Goal: Transaction & Acquisition: Purchase product/service

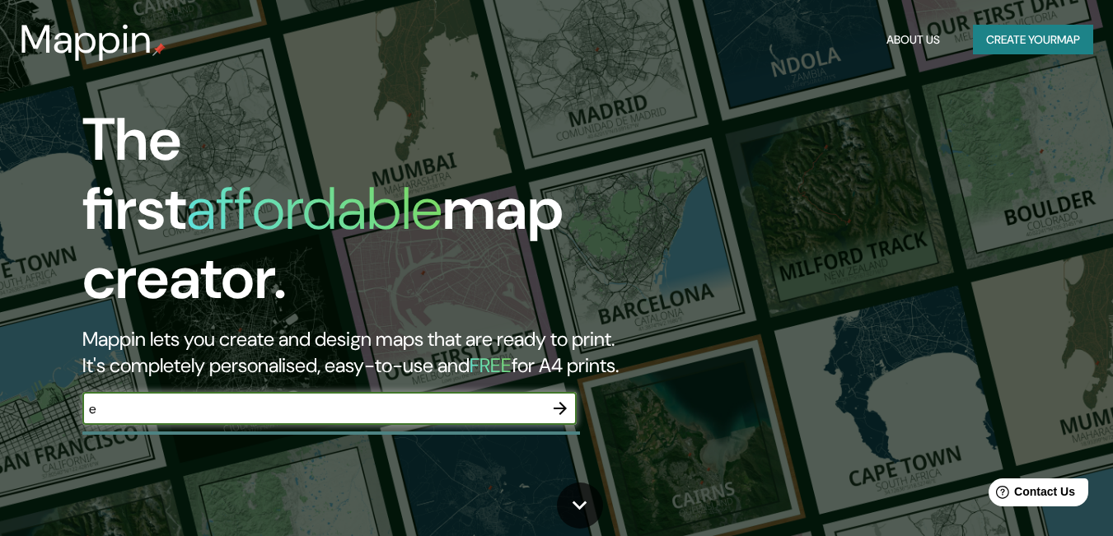
type input "e"
type input "E"
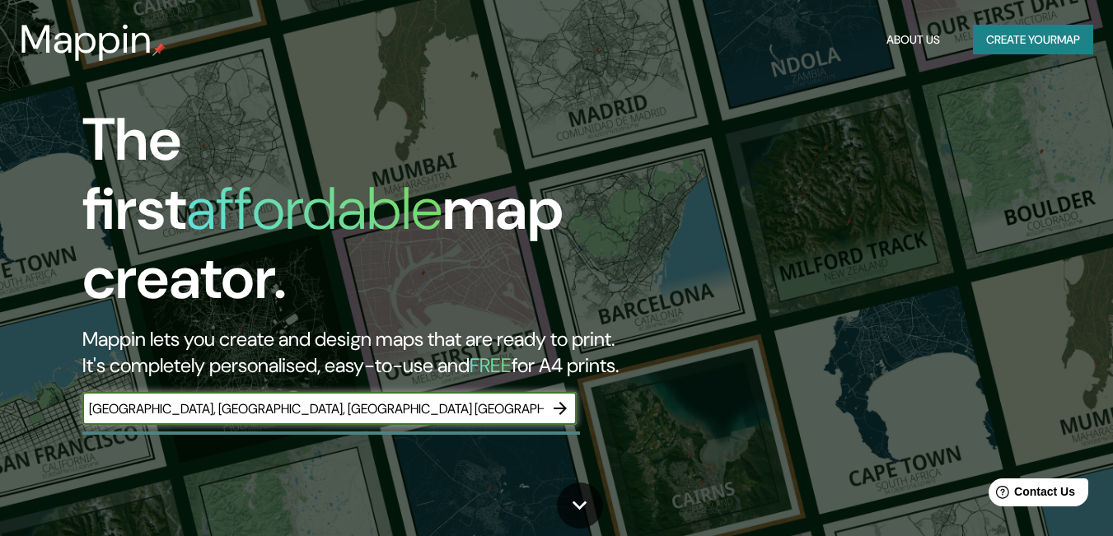
type input "[GEOGRAPHIC_DATA], [GEOGRAPHIC_DATA], [GEOGRAPHIC_DATA] [GEOGRAPHIC_DATA]"
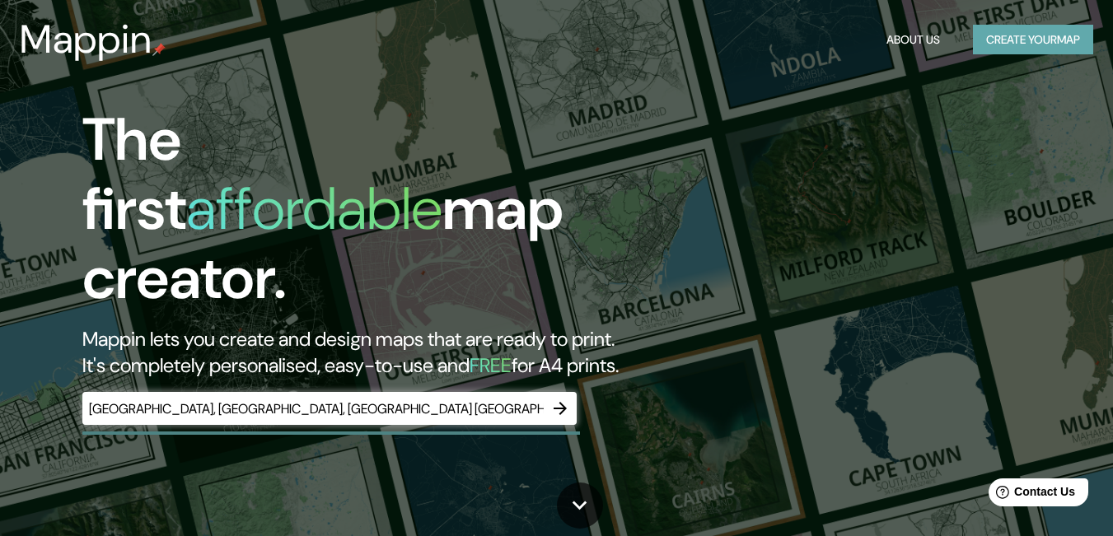
click at [1065, 44] on button "Create your map" at bounding box center [1033, 40] width 120 height 30
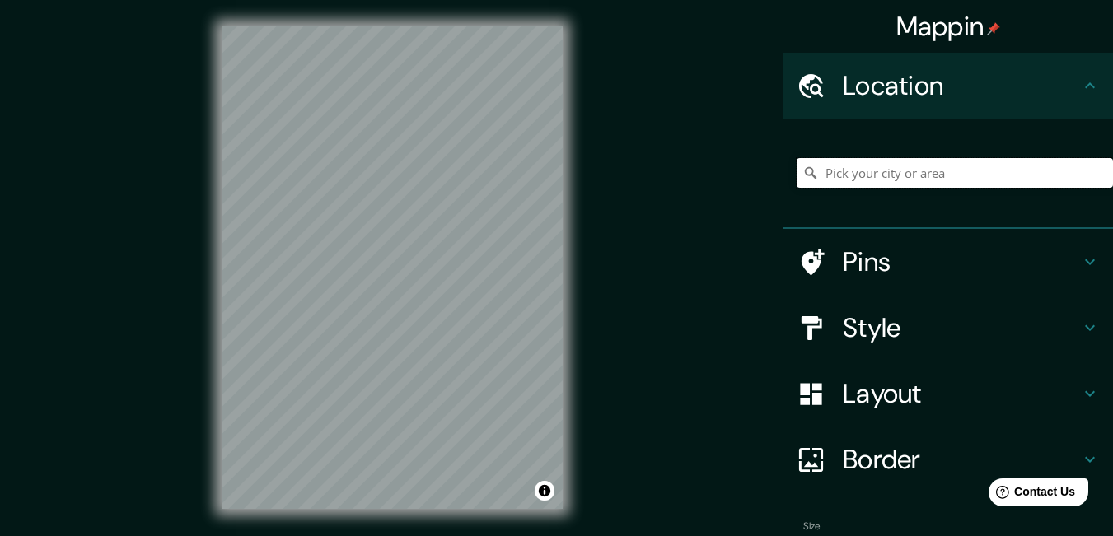
click at [955, 175] on input "Pick your city or area" at bounding box center [954, 173] width 316 height 30
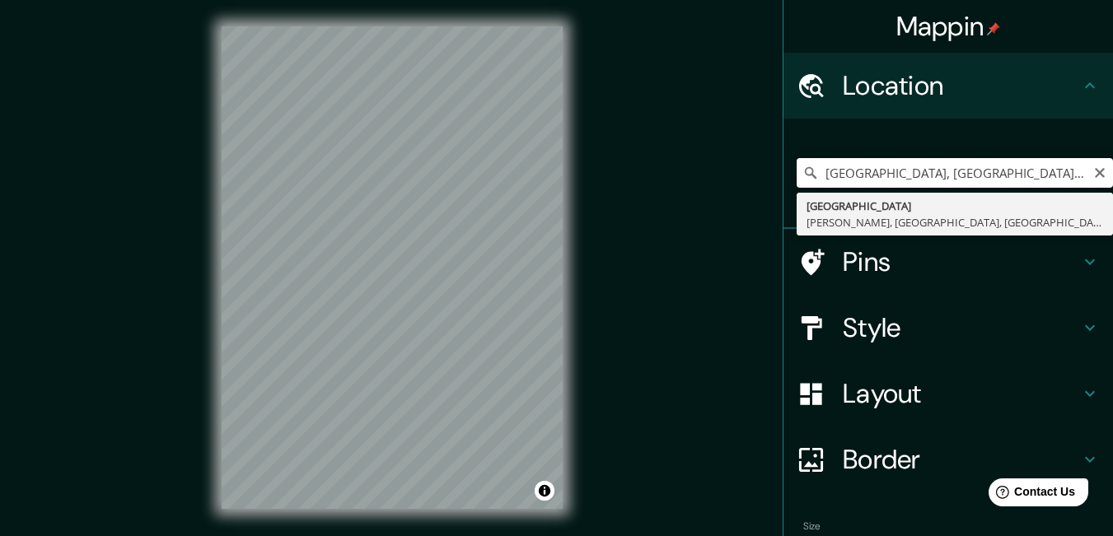
drag, startPoint x: 978, startPoint y: 169, endPoint x: 779, endPoint y: 168, distance: 198.5
click at [783, 168] on div "[GEOGRAPHIC_DATA], [GEOGRAPHIC_DATA][PERSON_NAME], [GEOGRAPHIC_DATA][PERSON_NAM…" at bounding box center [947, 174] width 329 height 110
type input "ina, [GEOGRAPHIC_DATA][PERSON_NAME], [GEOGRAPHIC_DATA]"
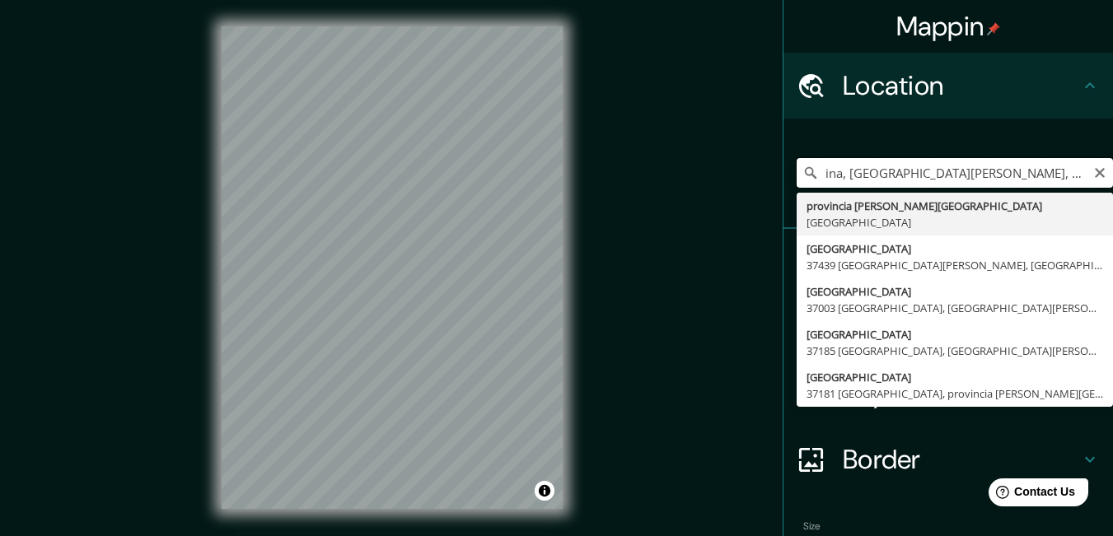
click at [409, 189] on div "Mappin Location [GEOGRAPHIC_DATA], [GEOGRAPHIC_DATA][PERSON_NAME], [GEOGRAPHIC_…" at bounding box center [556, 281] width 1113 height 562
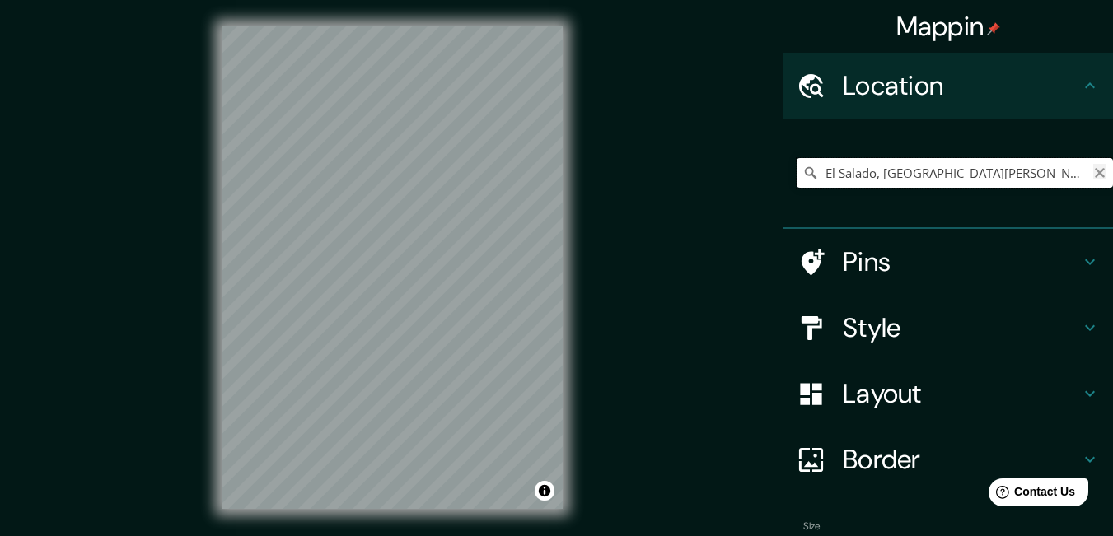
type input "El Salado, [GEOGRAPHIC_DATA][PERSON_NAME], [GEOGRAPHIC_DATA], [GEOGRAPHIC_DATA]"
click at [1093, 170] on icon "Clear" at bounding box center [1099, 172] width 13 height 13
click at [933, 469] on h4 "Border" at bounding box center [961, 459] width 237 height 33
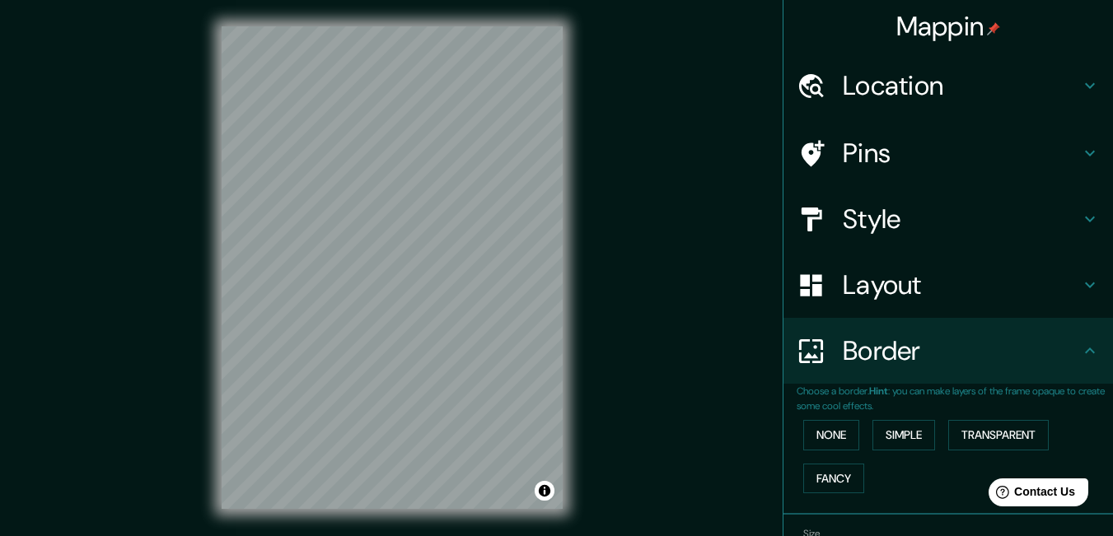
click at [915, 85] on h4 "Location" at bounding box center [961, 85] width 237 height 33
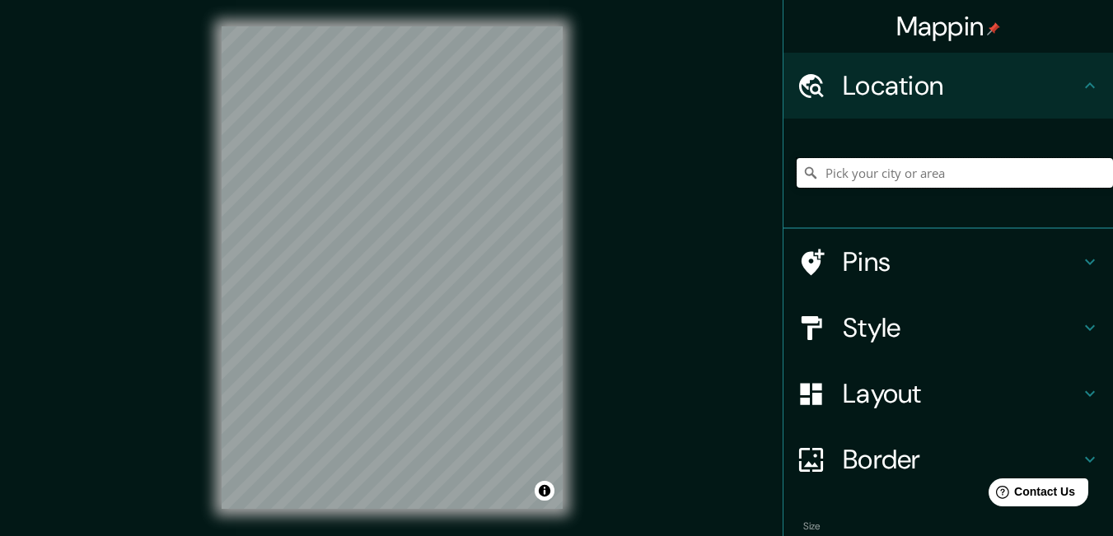
click at [922, 166] on input "Pick your city or area" at bounding box center [954, 173] width 316 height 30
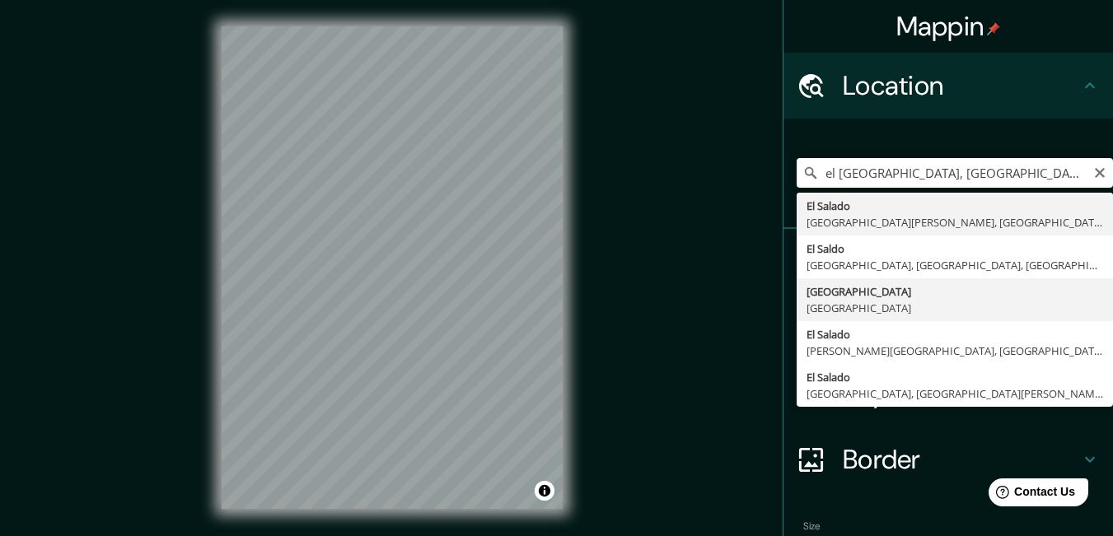
type input "[GEOGRAPHIC_DATA], [GEOGRAPHIC_DATA]"
